Goal: Task Accomplishment & Management: Use online tool/utility

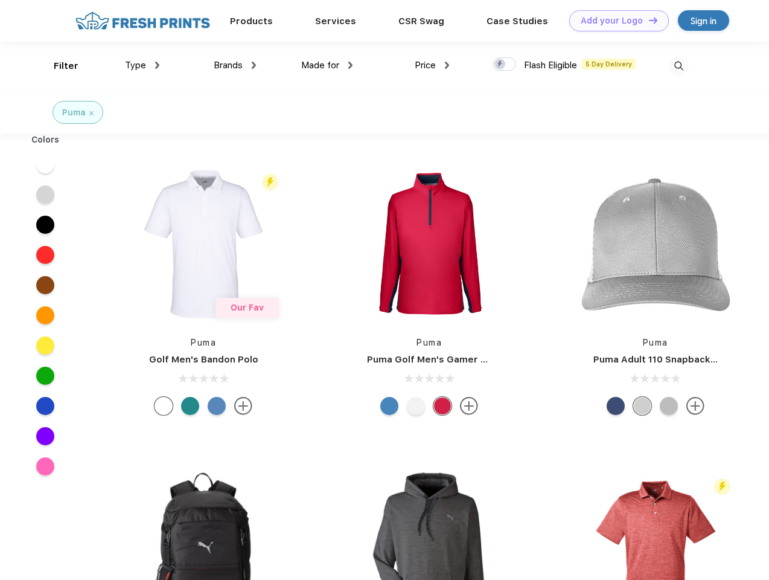
click at [615, 21] on link "Add your Logo Design Tool" at bounding box center [619, 20] width 100 height 21
click at [0, 0] on div "Design Tool" at bounding box center [0, 0] width 0 height 0
click at [648, 20] on link "Add your Logo Design Tool" at bounding box center [619, 20] width 100 height 21
click at [58, 66] on div "Filter" at bounding box center [66, 66] width 25 height 14
click at [142, 65] on span "Type" at bounding box center [135, 65] width 21 height 11
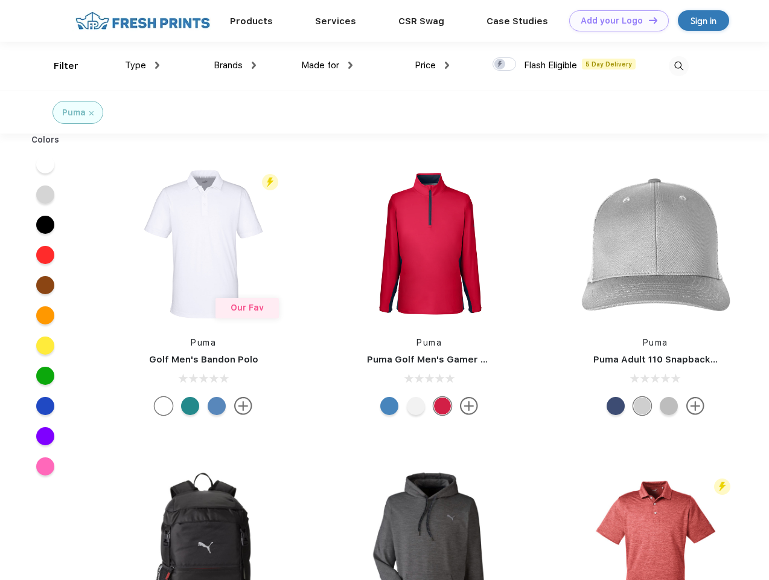
click at [235, 65] on span "Brands" at bounding box center [228, 65] width 29 height 11
click at [327, 65] on span "Made for" at bounding box center [320, 65] width 38 height 11
click at [432, 65] on span "Price" at bounding box center [425, 65] width 21 height 11
click at [505, 65] on div at bounding box center [505, 63] width 24 height 13
click at [500, 65] on input "checkbox" at bounding box center [497, 61] width 8 height 8
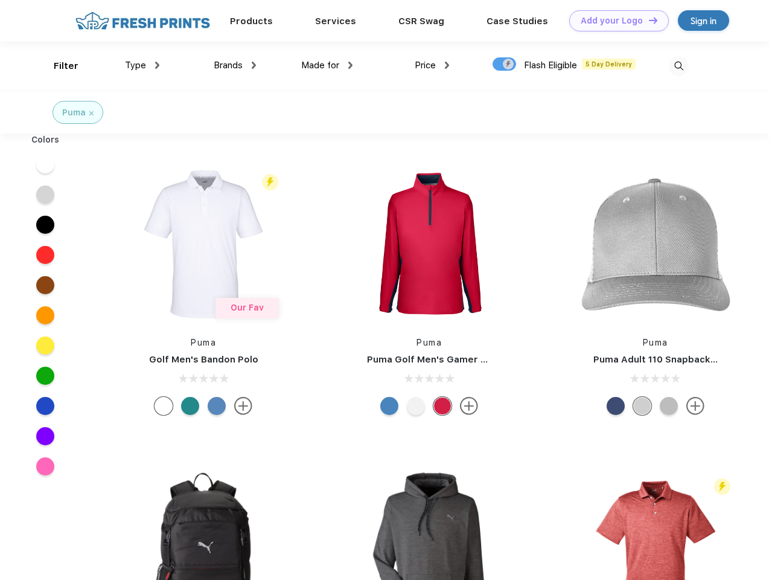
click at [678, 66] on img at bounding box center [679, 66] width 20 height 20
